Goal: Task Accomplishment & Management: Manage account settings

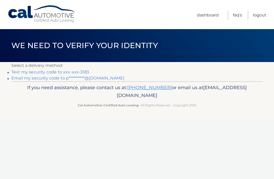
click at [83, 72] on link "Text my security code to xxx-xxx-3183" at bounding box center [50, 72] width 78 height 5
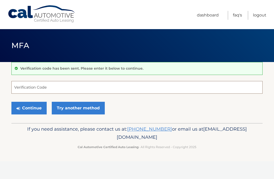
click at [70, 86] on input "Verification Code" at bounding box center [136, 87] width 251 height 13
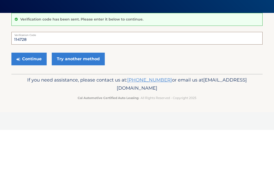
type input "114728"
click at [39, 102] on button "Continue" at bounding box center [28, 108] width 35 height 13
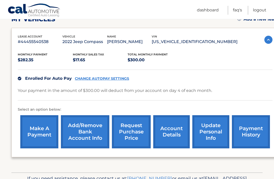
scroll to position [88, 0]
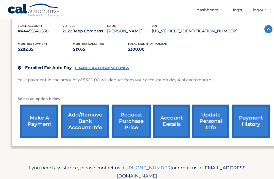
click at [90, 123] on link "Add/Remove bank account info" at bounding box center [85, 121] width 48 height 33
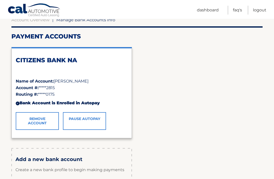
scroll to position [60, 0]
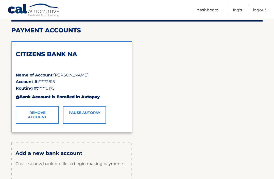
click at [262, 9] on link "Logout" at bounding box center [259, 10] width 13 height 9
